Goal: Task Accomplishment & Management: Manage account settings

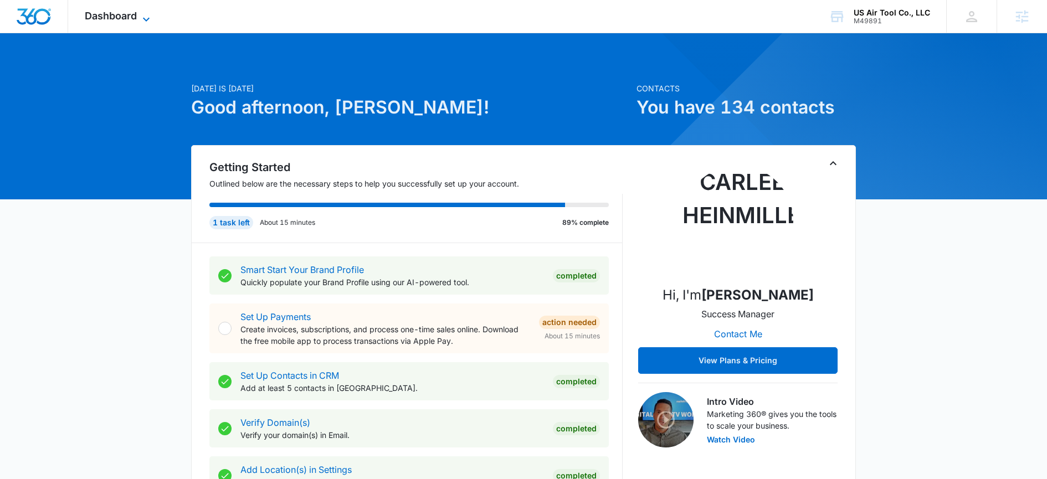
click at [120, 12] on span "Dashboard" at bounding box center [111, 16] width 52 height 12
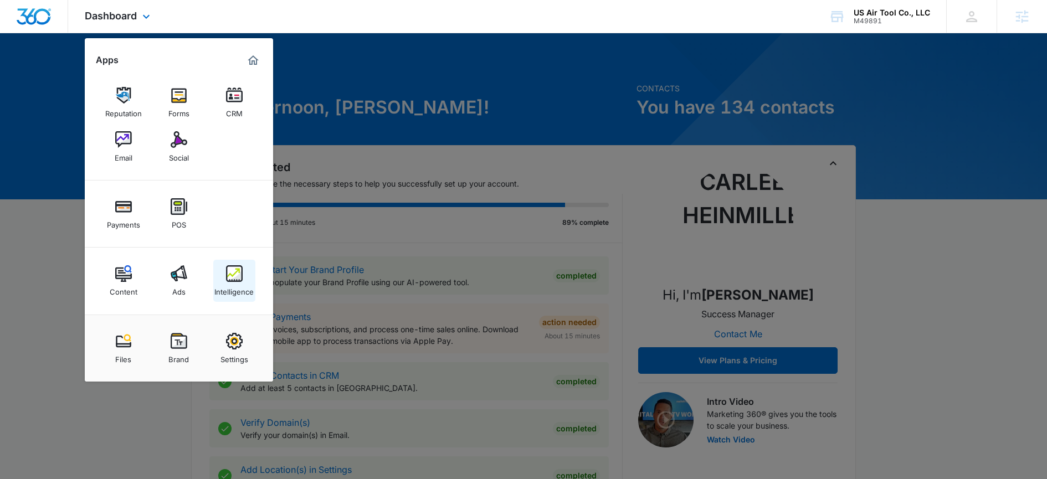
click at [230, 289] on div "Intelligence" at bounding box center [233, 289] width 39 height 14
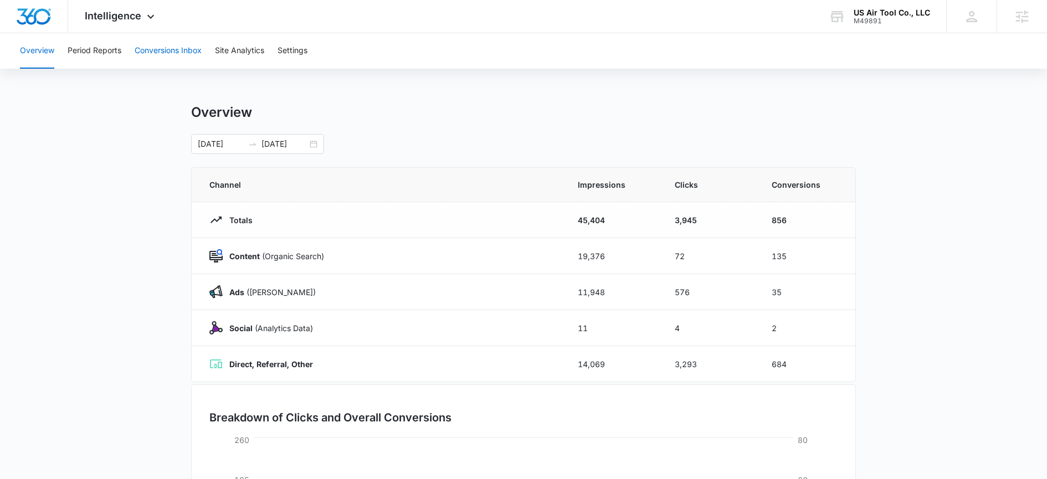
click at [163, 60] on button "Conversions Inbox" at bounding box center [168, 50] width 67 height 35
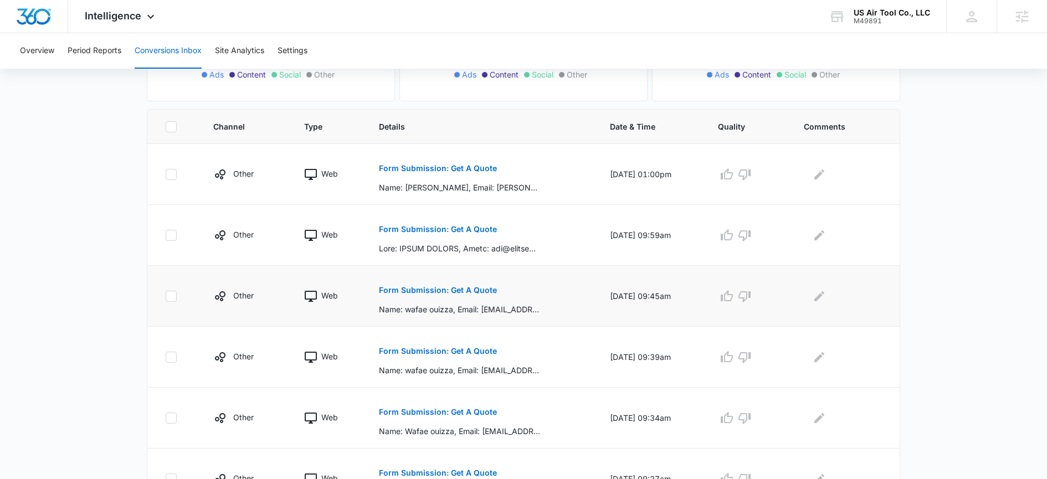
scroll to position [178, 0]
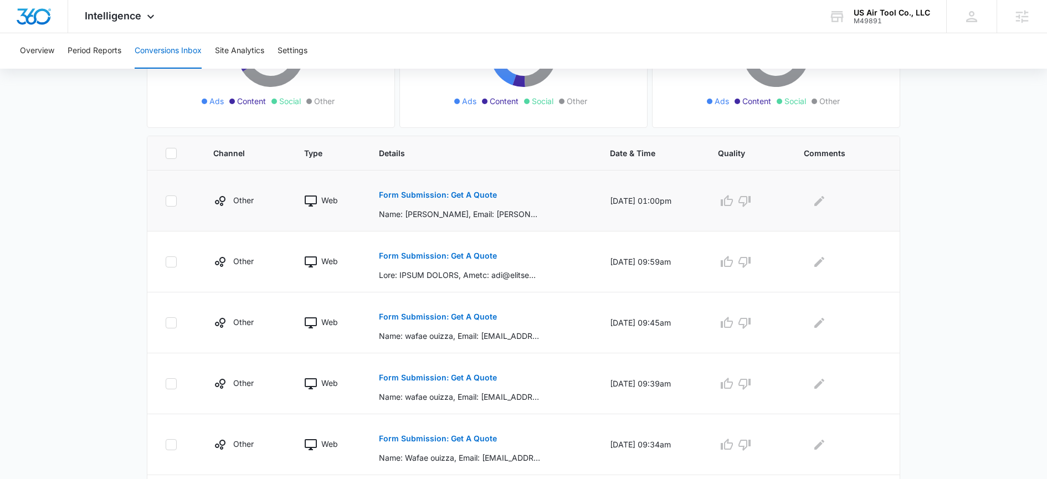
click at [420, 197] on p "Form Submission: Get A Quote" at bounding box center [438, 195] width 118 height 8
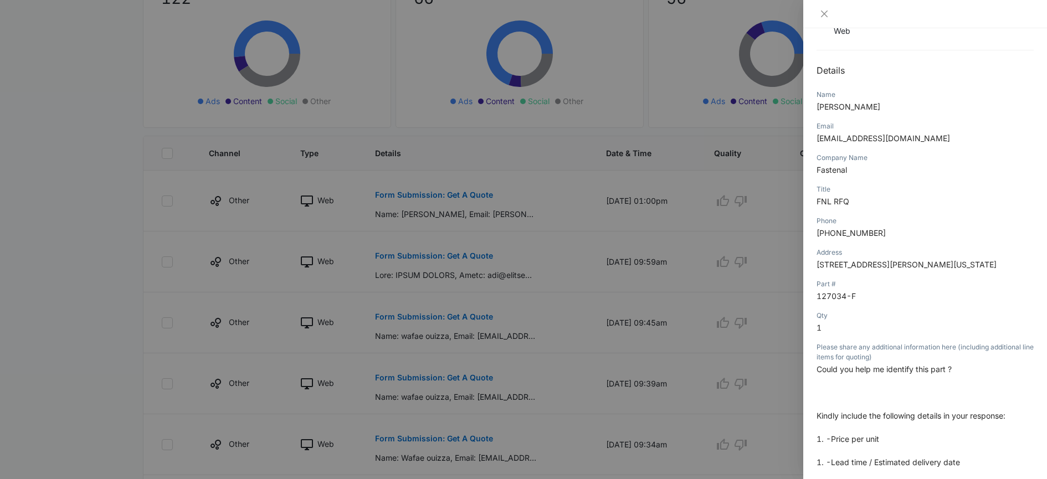
scroll to position [27, 0]
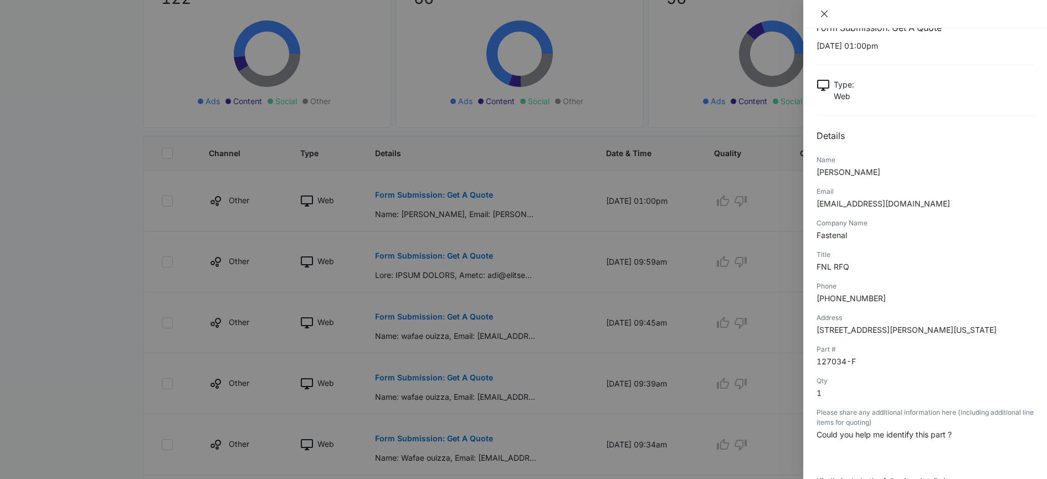
click at [823, 16] on icon "close" at bounding box center [824, 13] width 9 height 9
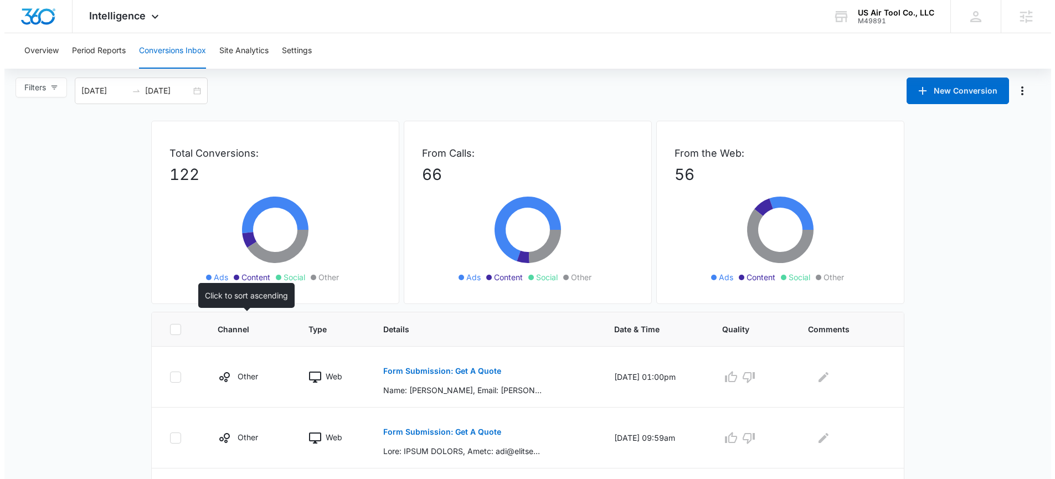
scroll to position [0, 0]
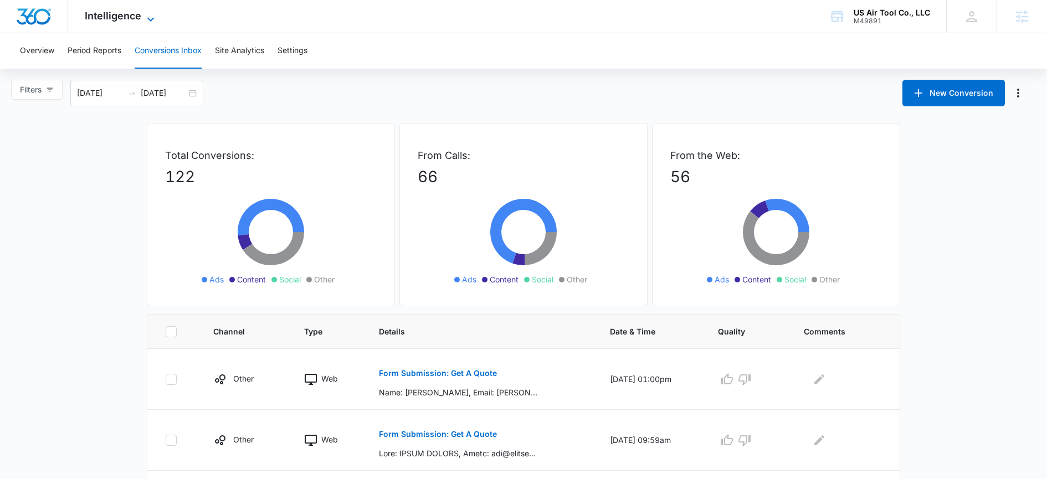
click at [127, 17] on span "Intelligence" at bounding box center [113, 16] width 56 height 12
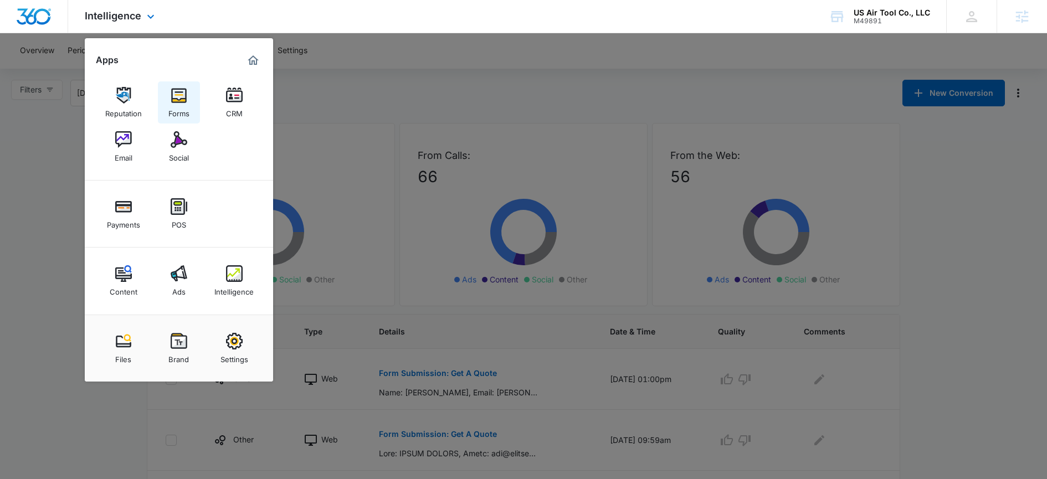
click at [194, 104] on link "Forms" at bounding box center [179, 102] width 42 height 42
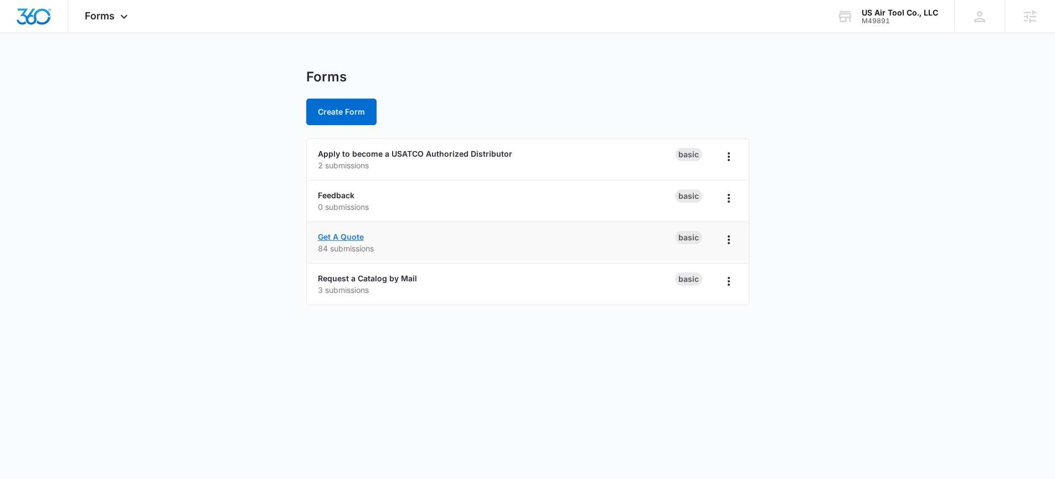
click at [346, 237] on link "Get A Quote" at bounding box center [341, 236] width 46 height 9
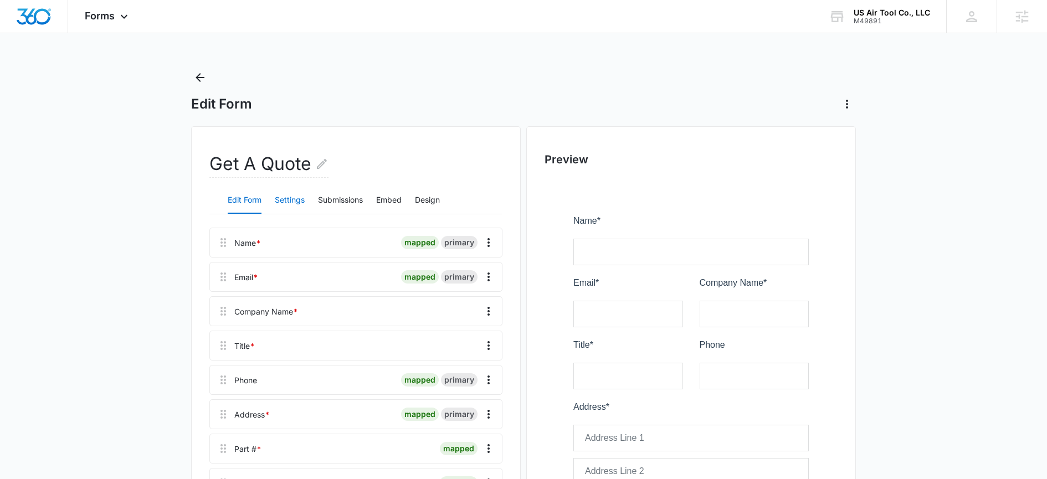
click at [296, 197] on button "Settings" at bounding box center [290, 200] width 30 height 27
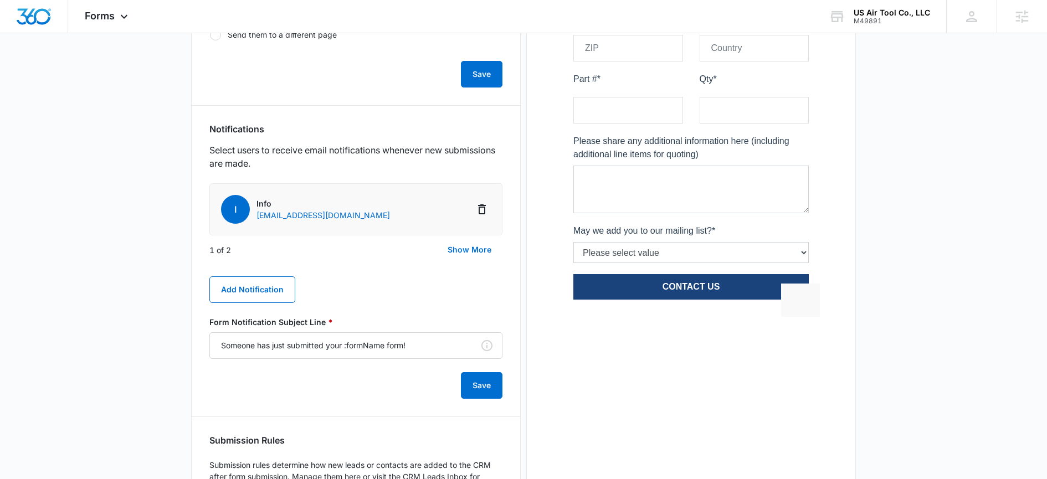
scroll to position [491, 0]
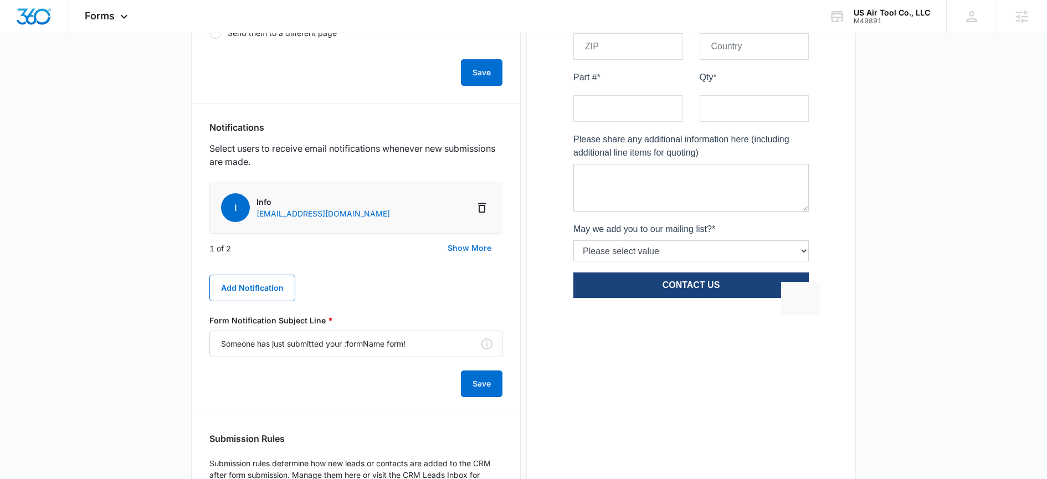
click at [469, 247] on button "Show More" at bounding box center [469, 248] width 66 height 27
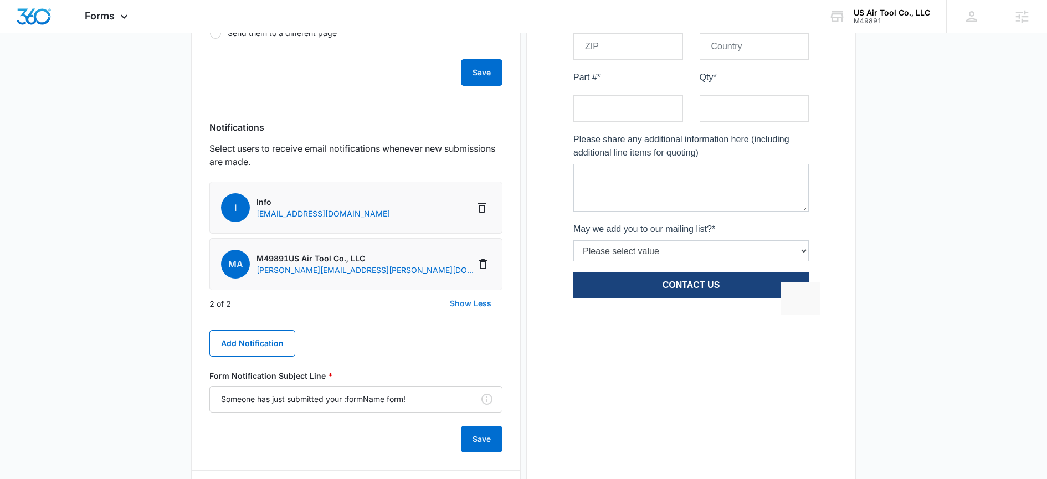
click at [454, 299] on button "Show Less" at bounding box center [471, 303] width 64 height 27
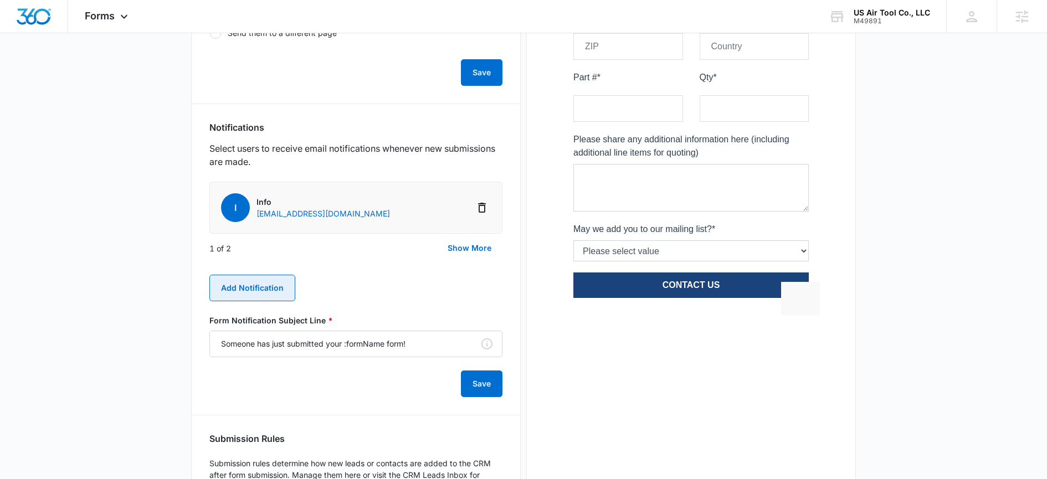
click at [259, 293] on button "Add Notification" at bounding box center [252, 288] width 86 height 27
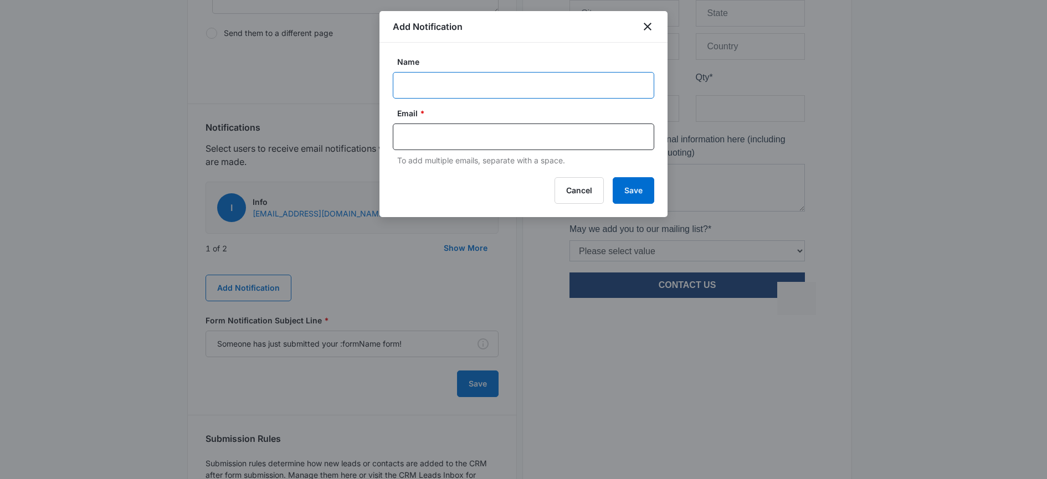
click at [413, 86] on input "Name" at bounding box center [523, 85] width 261 height 27
type input "[PERSON_NAME]"
click at [438, 138] on input "text" at bounding box center [524, 137] width 240 height 17
type input "[EMAIL_ADDRESS][DOMAIN_NAME]"
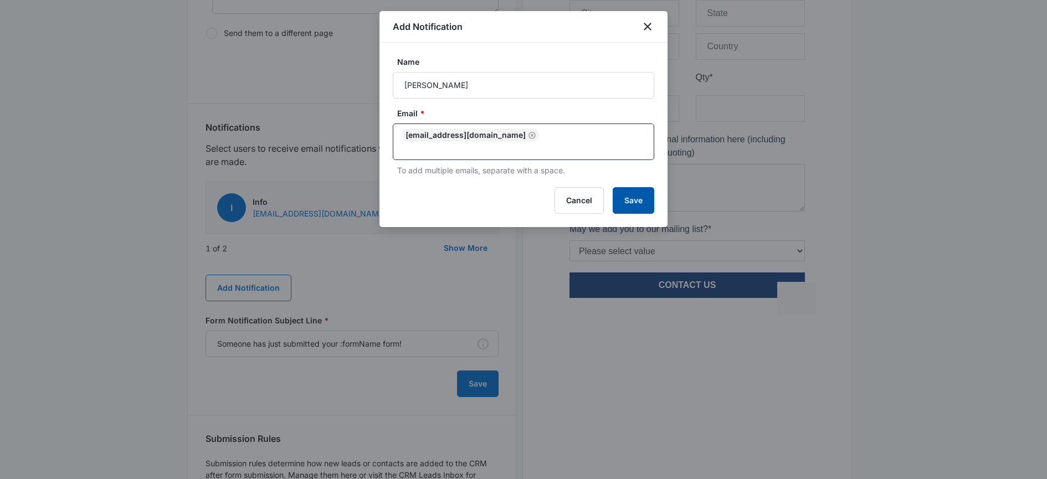
click at [634, 192] on button "Save" at bounding box center [634, 200] width 42 height 27
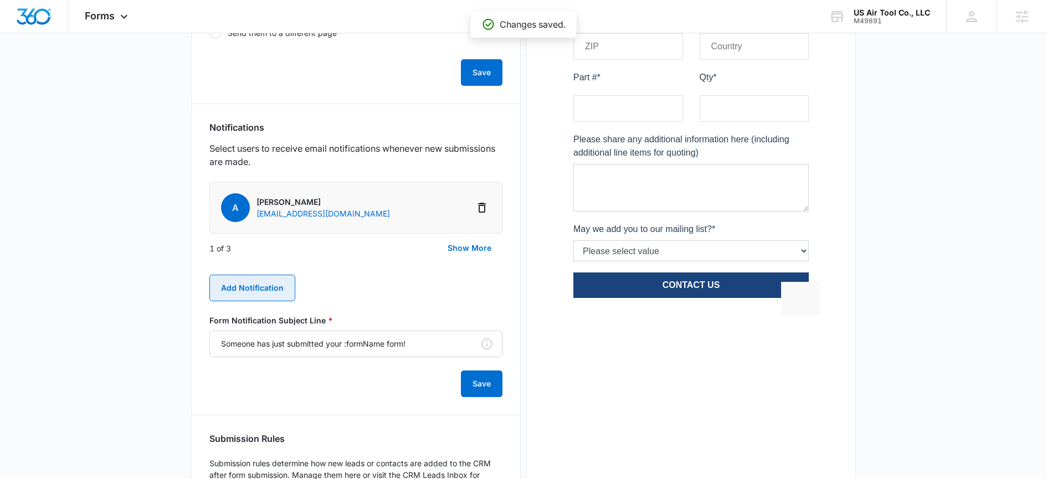
click at [268, 285] on button "Add Notification" at bounding box center [252, 288] width 86 height 27
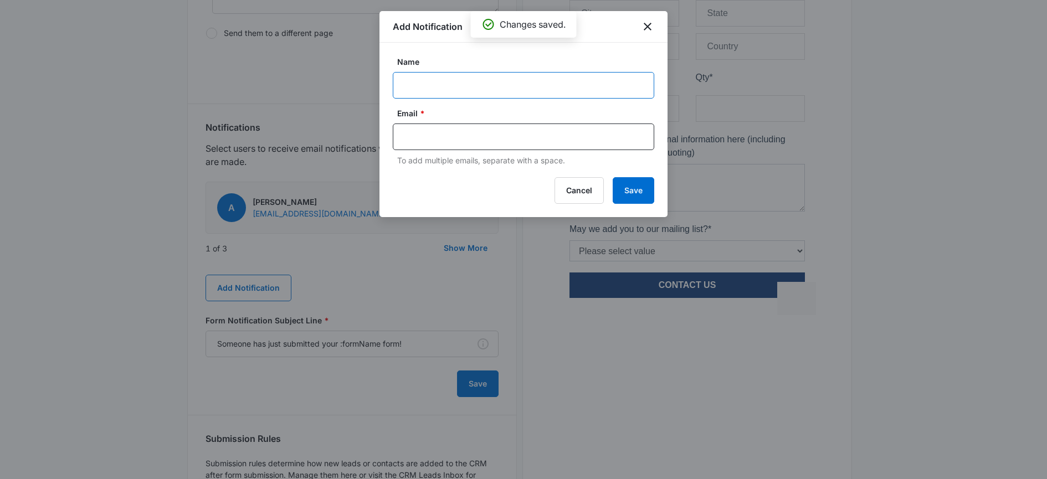
click at [415, 93] on input "Name" at bounding box center [523, 85] width 261 height 27
click at [483, 142] on input "text" at bounding box center [524, 137] width 240 height 17
paste input "mailto:[PERSON_NAME][EMAIL_ADDRESS][PERSON_NAME][DOMAIN_NAME]"
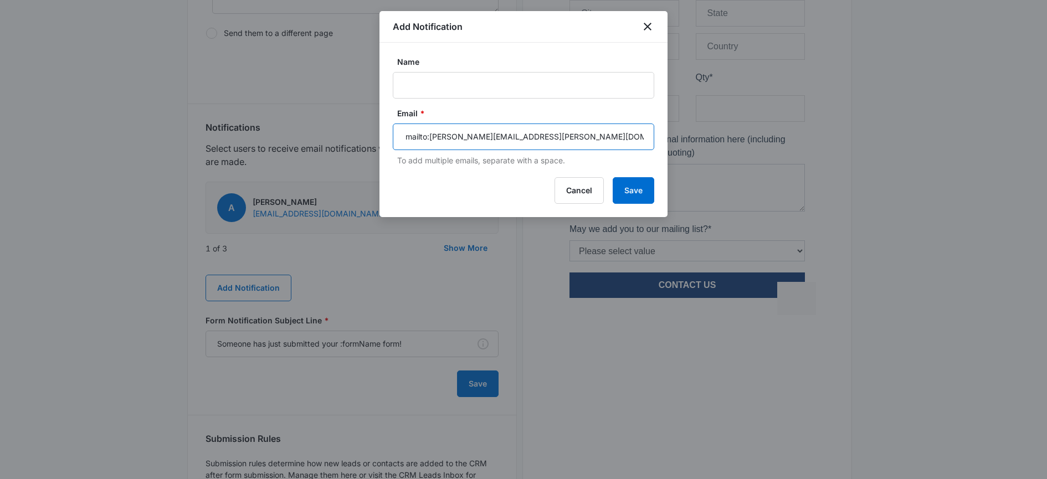
drag, startPoint x: 435, startPoint y: 137, endPoint x: 383, endPoint y: 133, distance: 52.8
click at [383, 133] on div "Name Email * mailto:[PERSON_NAME][EMAIL_ADDRESS][PERSON_NAME][DOMAIN_NAME] To a…" at bounding box center [523, 105] width 288 height 124
type input "[PERSON_NAME][EMAIL_ADDRESS][PERSON_NAME][DOMAIN_NAME]"
click at [469, 92] on input "Name" at bounding box center [523, 85] width 261 height 27
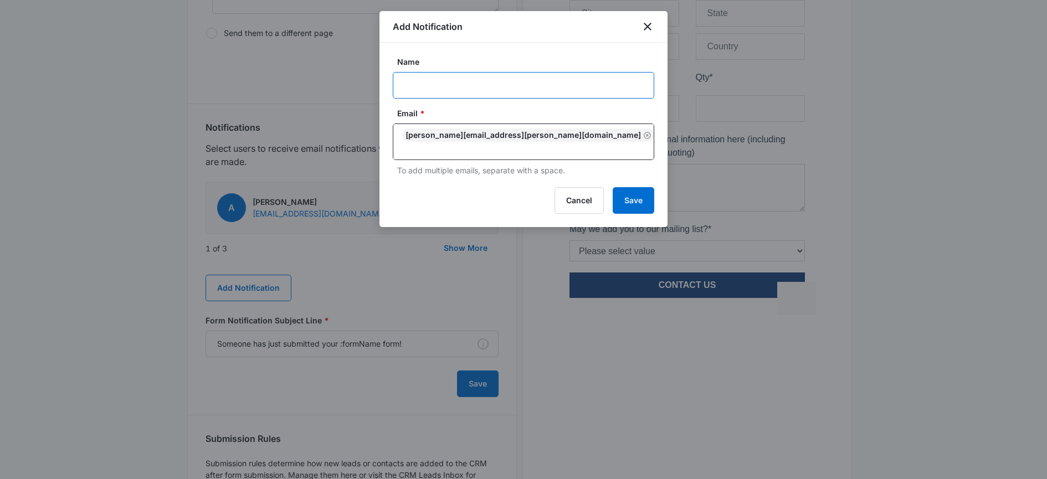
type input "p"
type input "[PERSON_NAME]"
click at [631, 187] on button "Save" at bounding box center [634, 200] width 42 height 27
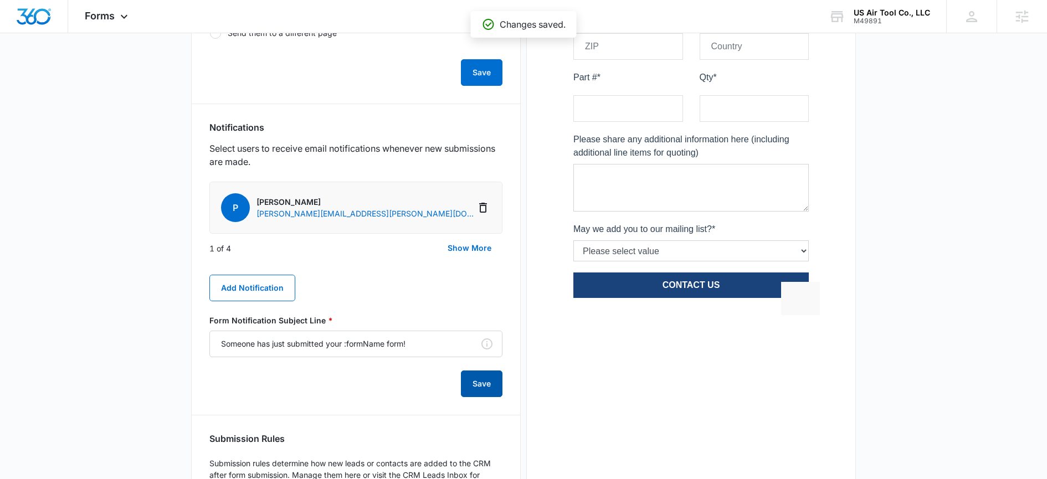
click at [466, 382] on button "Save" at bounding box center [482, 384] width 42 height 27
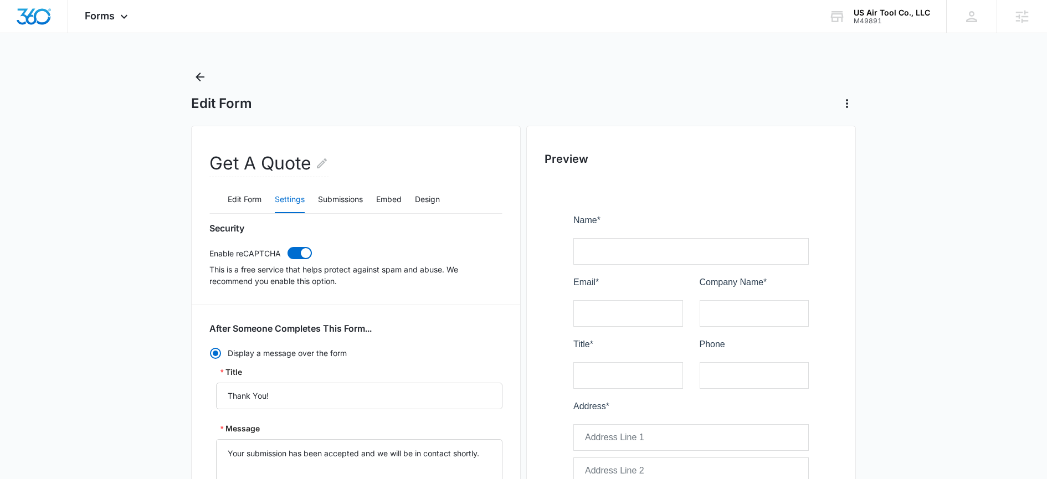
scroll to position [0, 0]
click at [203, 76] on icon "Back" at bounding box center [199, 77] width 13 height 13
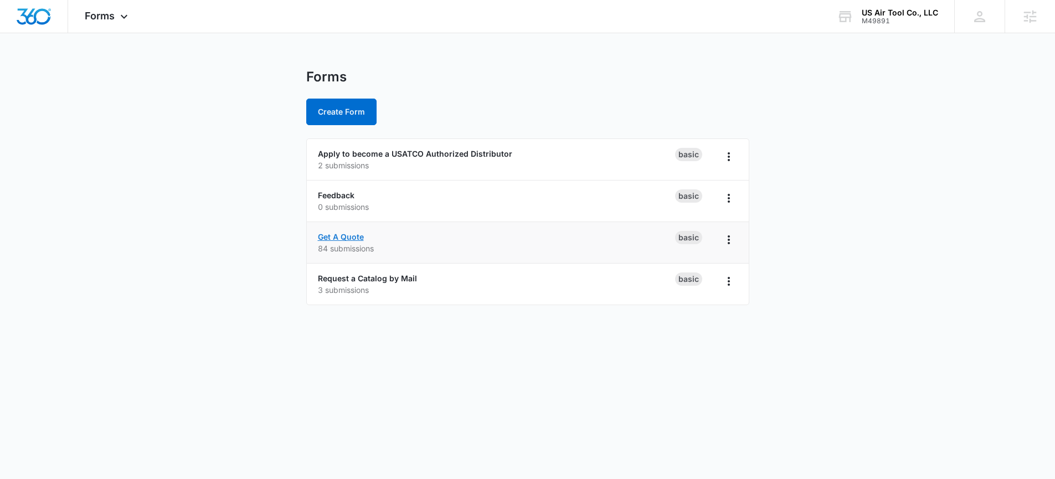
click at [341, 240] on link "Get A Quote" at bounding box center [341, 236] width 46 height 9
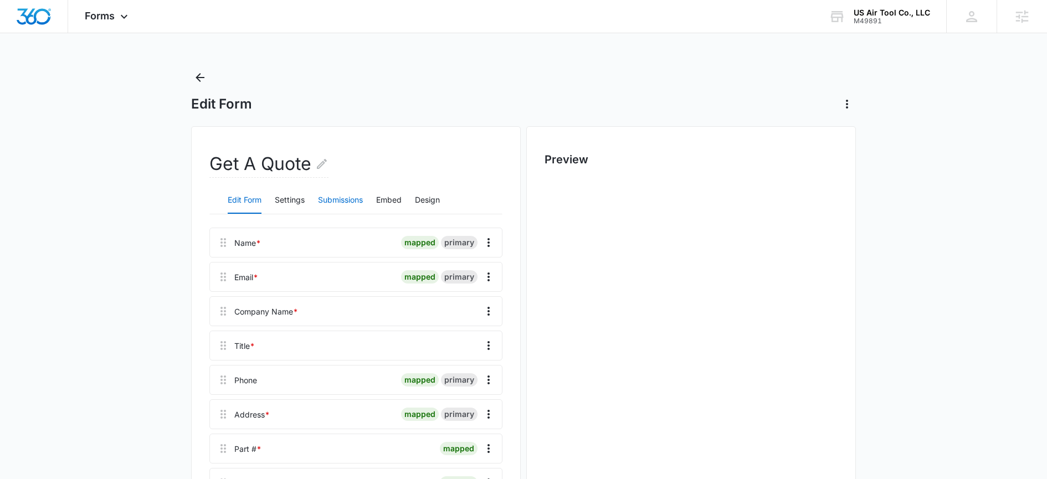
click at [354, 197] on button "Submissions" at bounding box center [340, 200] width 45 height 27
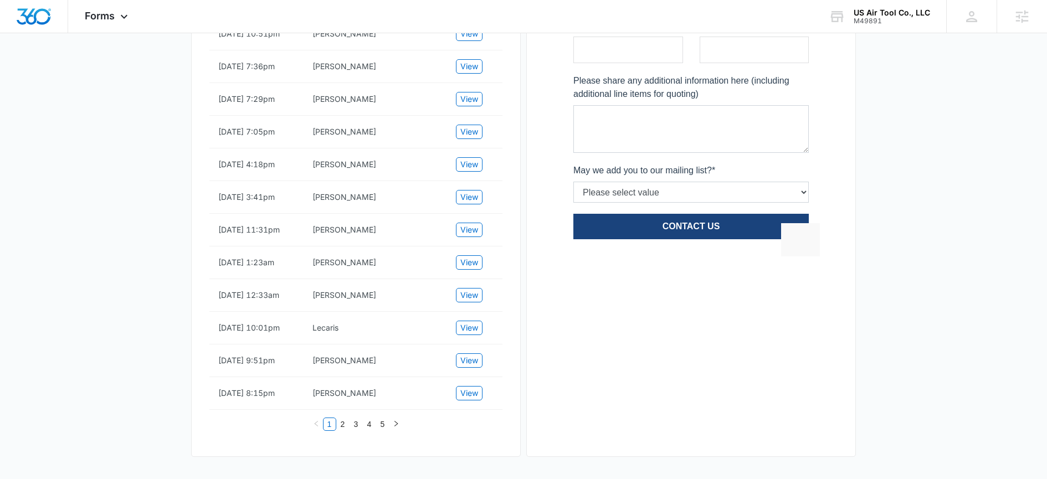
scroll to position [67, 0]
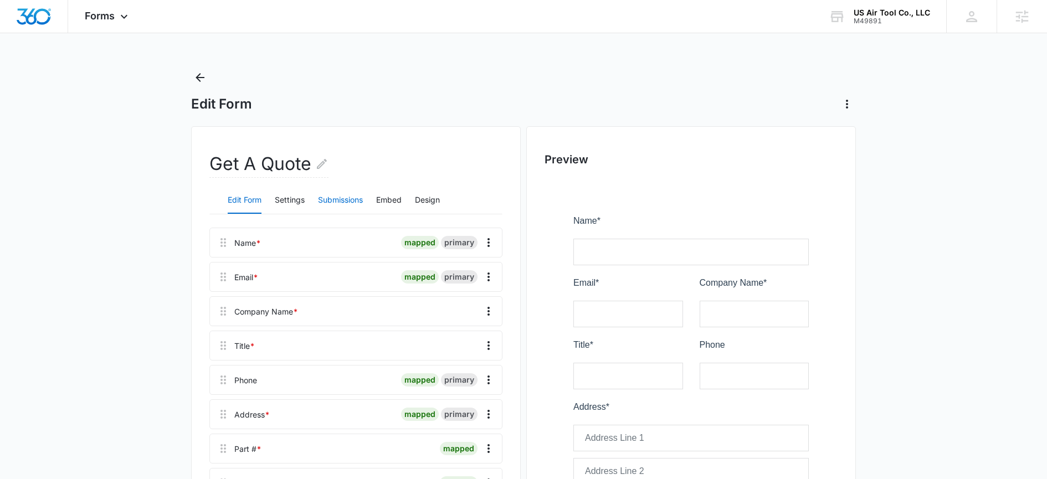
click at [336, 199] on button "Submissions" at bounding box center [340, 200] width 45 height 27
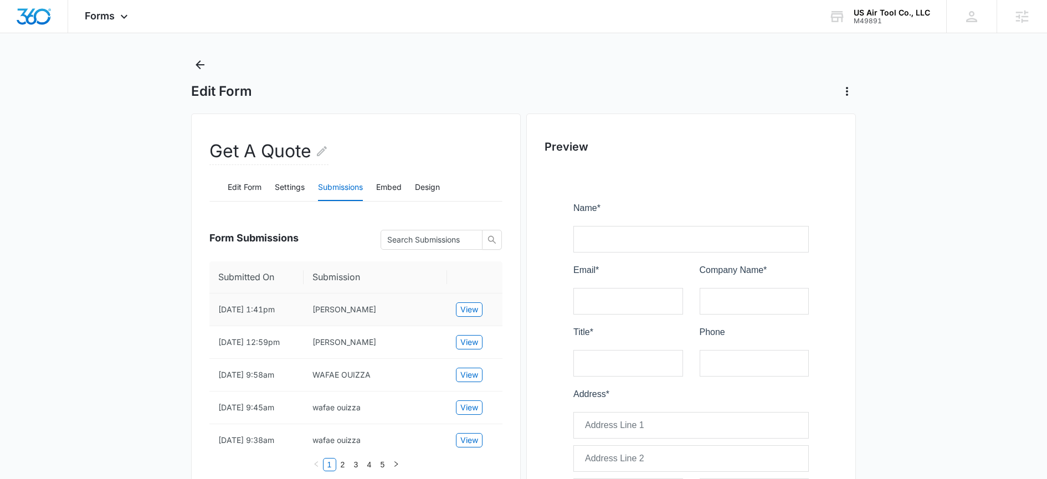
scroll to position [14, 0]
click at [459, 314] on button "View" at bounding box center [469, 308] width 27 height 14
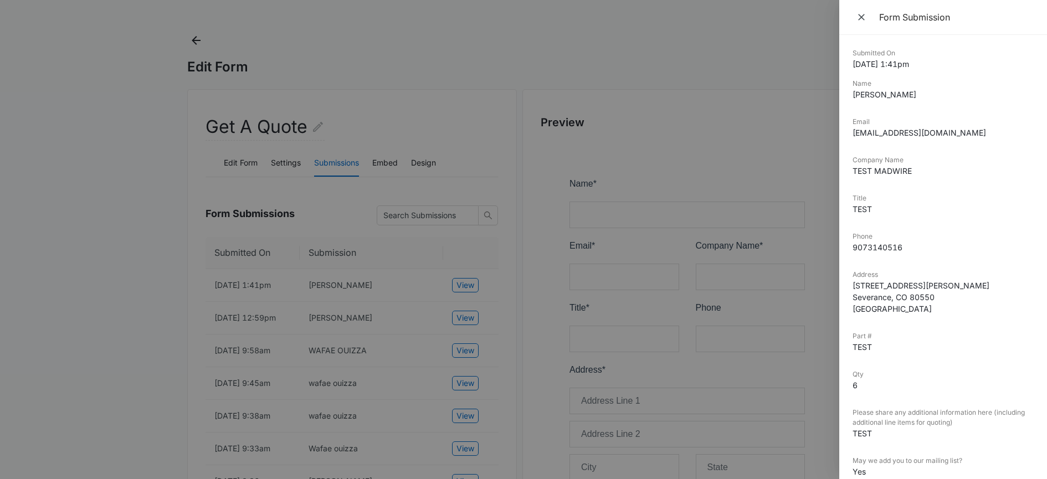
scroll to position [37, 0]
click at [856, 22] on icon "Close" at bounding box center [861, 17] width 11 height 11
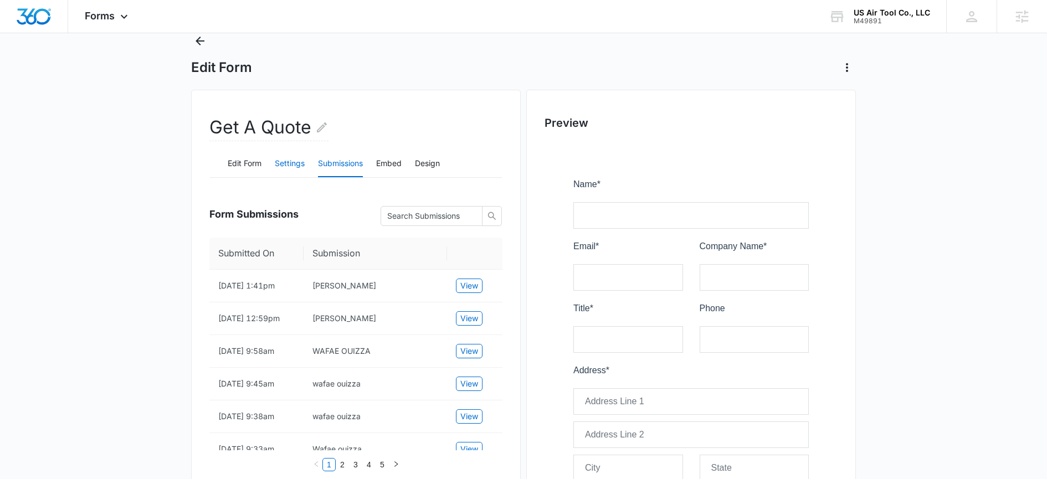
click at [285, 163] on button "Settings" at bounding box center [290, 164] width 30 height 27
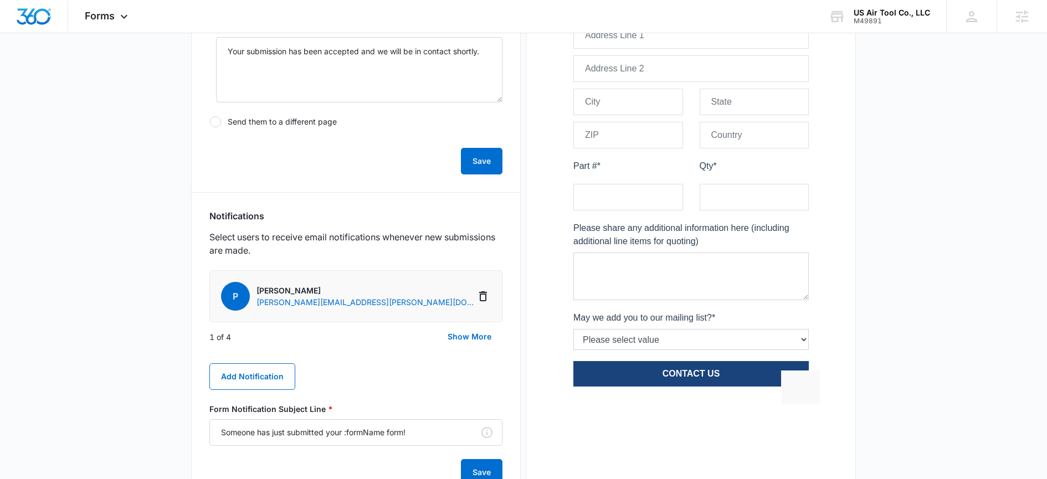
scroll to position [410, 0]
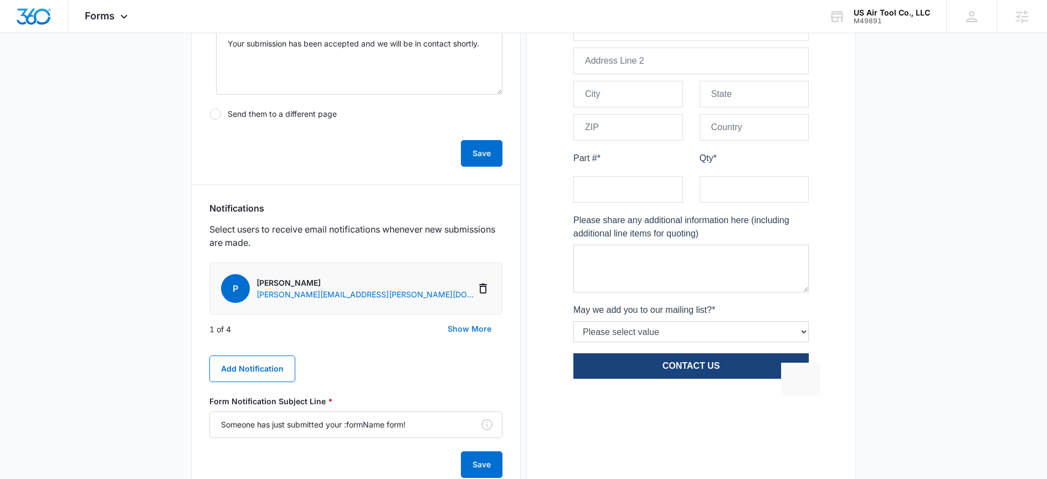
click at [469, 326] on button "Show More" at bounding box center [469, 329] width 66 height 27
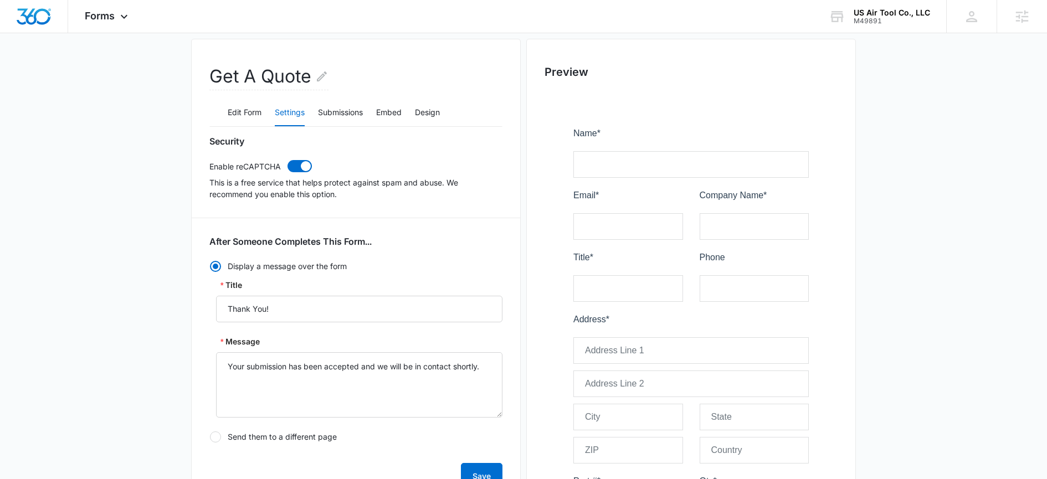
scroll to position [0, 0]
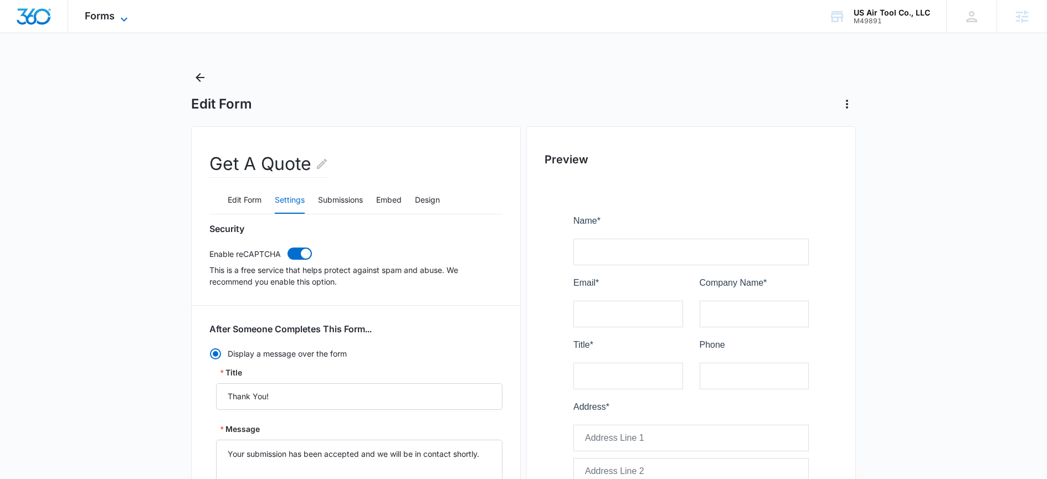
click at [110, 19] on span "Forms" at bounding box center [100, 16] width 30 height 12
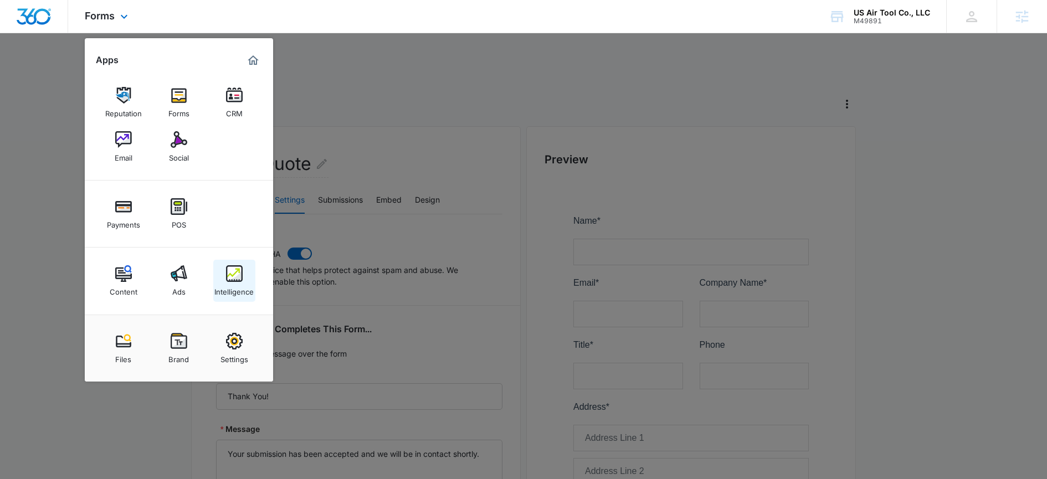
click at [240, 287] on div "Intelligence" at bounding box center [233, 289] width 39 height 14
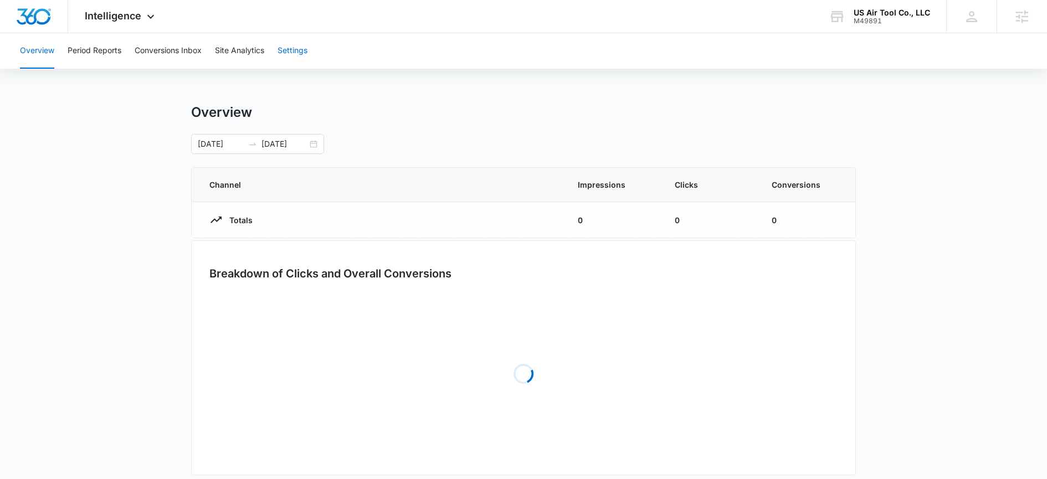
click at [303, 55] on button "Settings" at bounding box center [293, 50] width 30 height 35
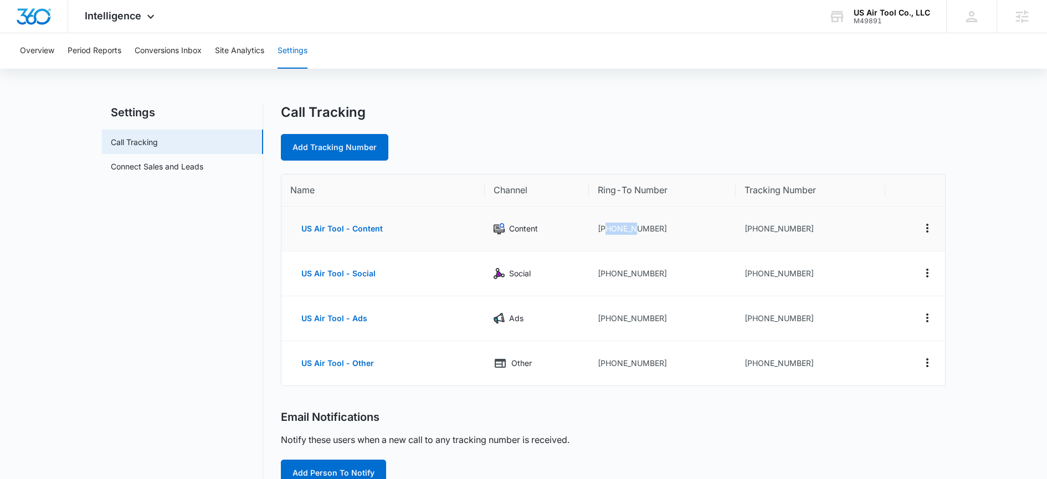
drag, startPoint x: 604, startPoint y: 232, endPoint x: 638, endPoint y: 232, distance: 34.3
click at [636, 228] on td "+18006458180" at bounding box center [662, 229] width 147 height 45
click at [653, 230] on td "+18006458180" at bounding box center [662, 229] width 147 height 45
